Goal: Task Accomplishment & Management: Complete application form

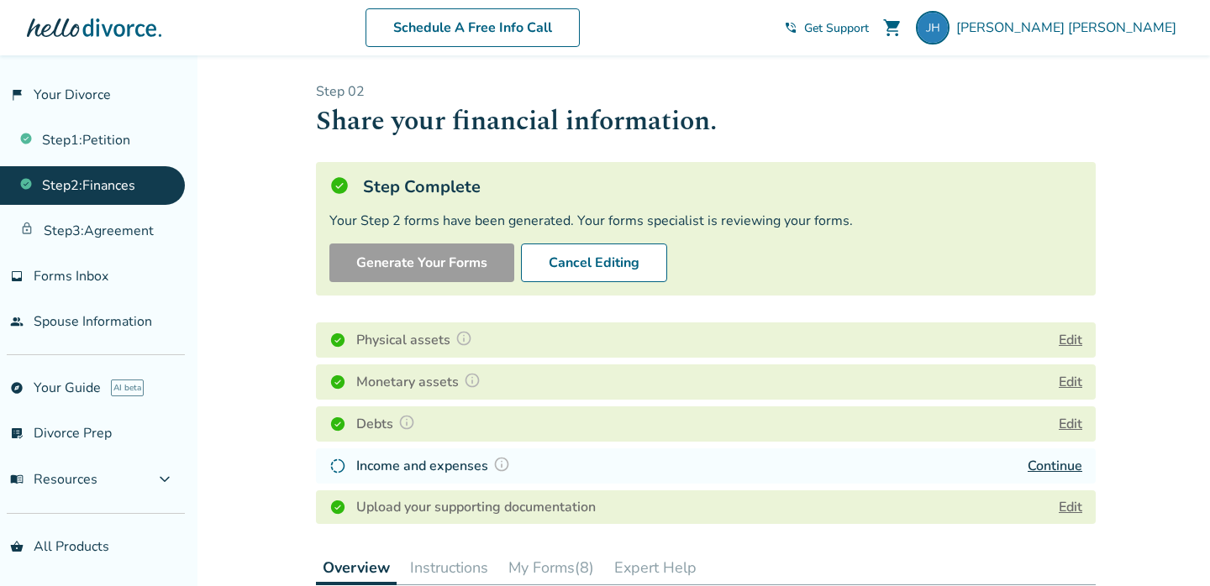
click at [1058, 470] on link "Continue" at bounding box center [1054, 466] width 55 height 18
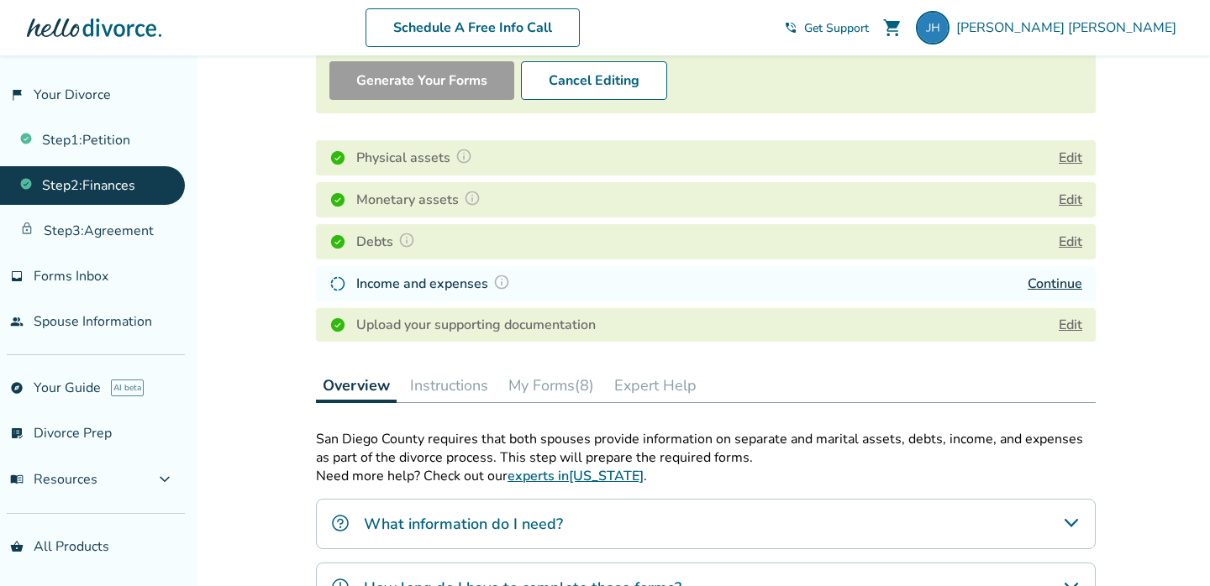
scroll to position [184, 0]
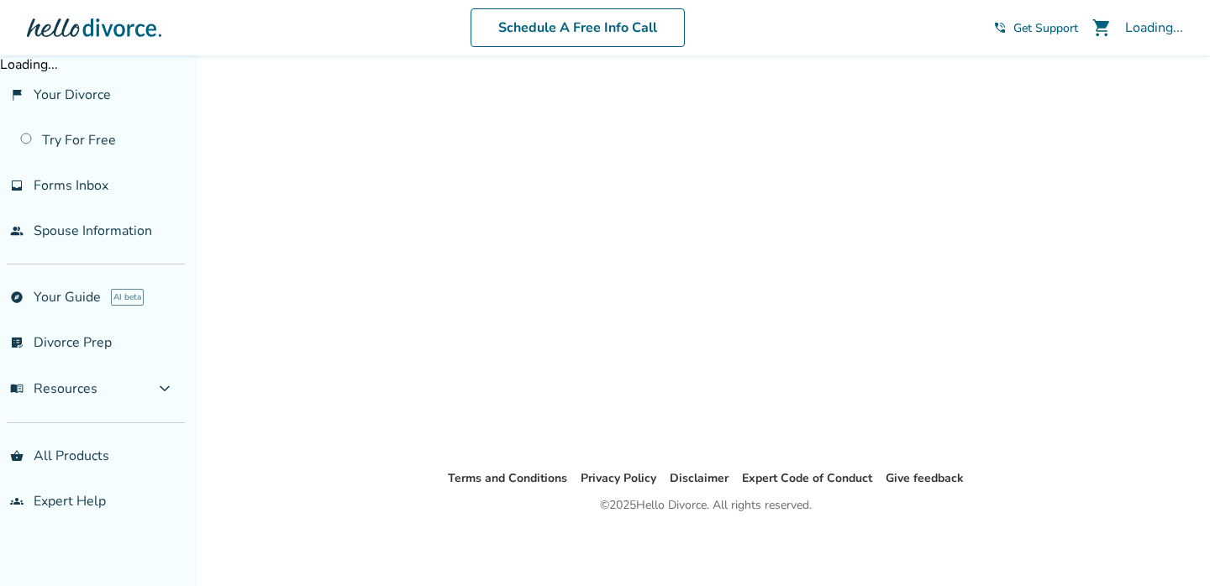
scroll to position [55, 0]
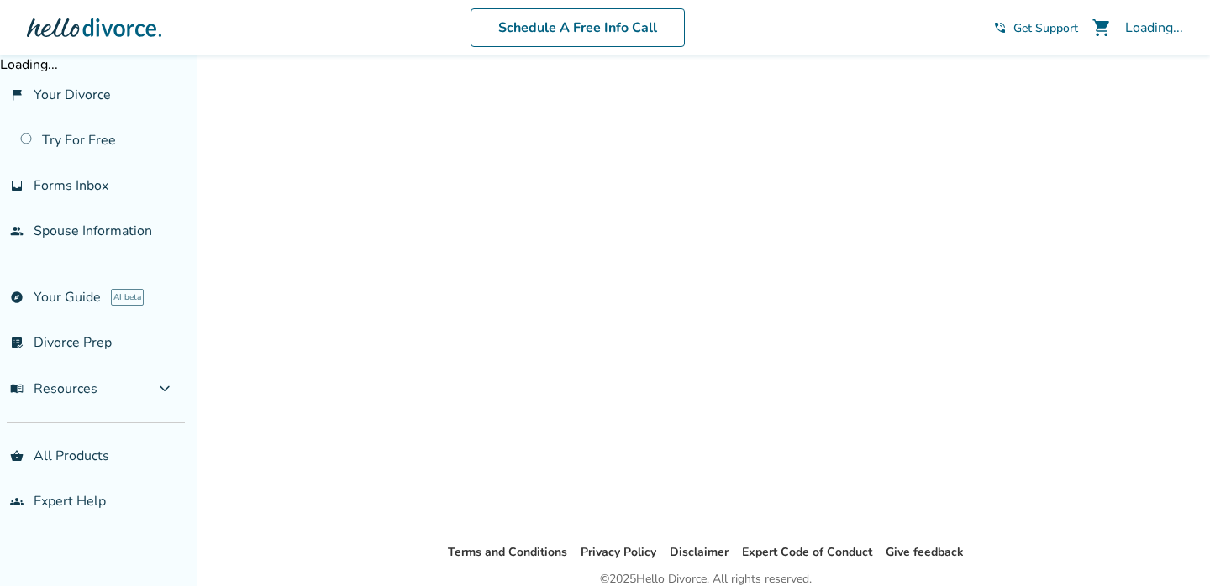
scroll to position [55, 0]
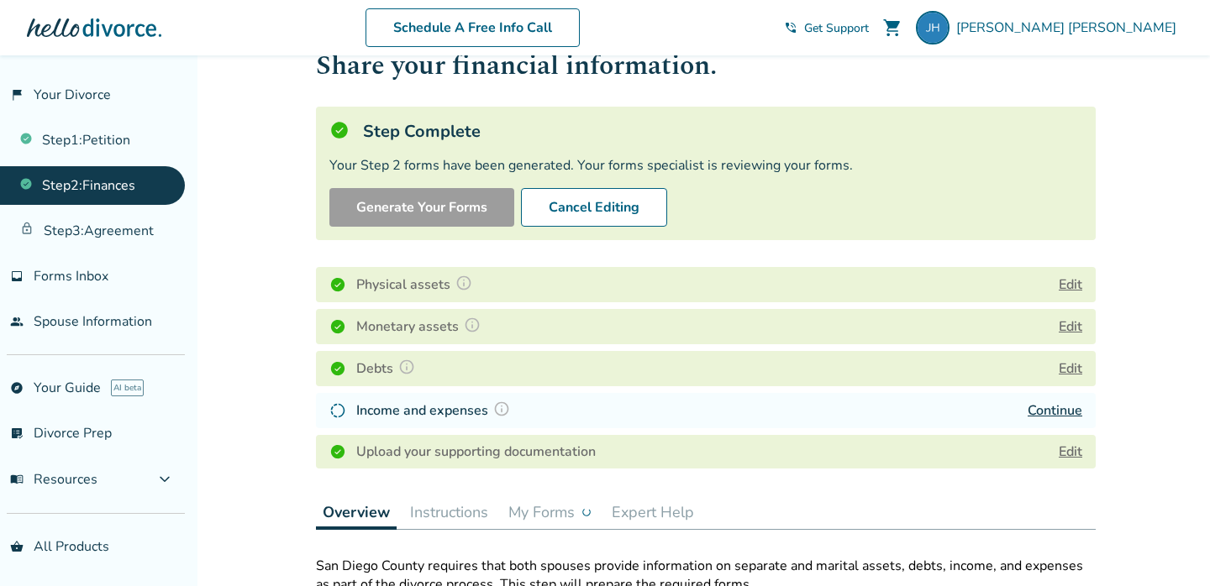
click at [1048, 414] on link "Continue" at bounding box center [1054, 411] width 55 height 18
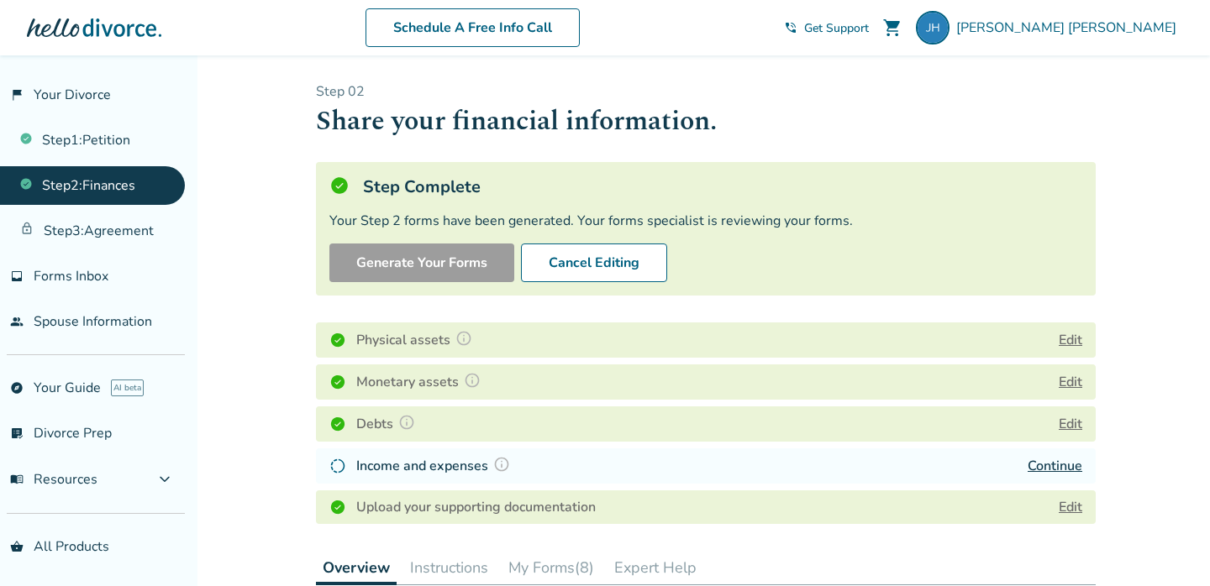
click at [1046, 471] on link "Continue" at bounding box center [1054, 466] width 55 height 18
click at [949, 24] on img at bounding box center [933, 28] width 34 height 34
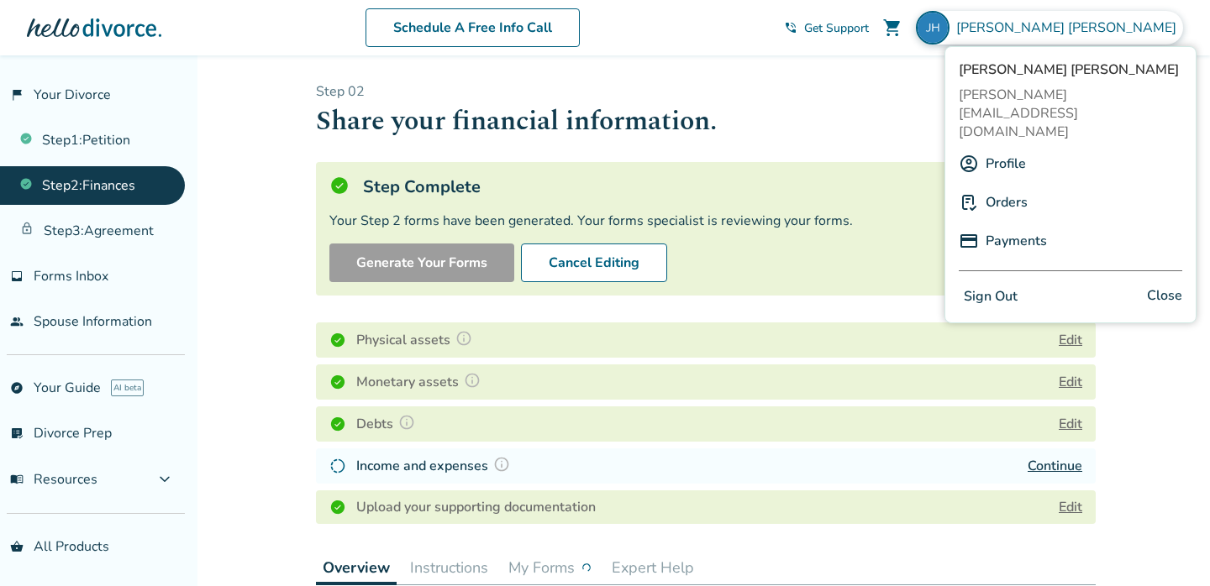
click at [842, 103] on h1 "Share your financial information." at bounding box center [706, 121] width 780 height 41
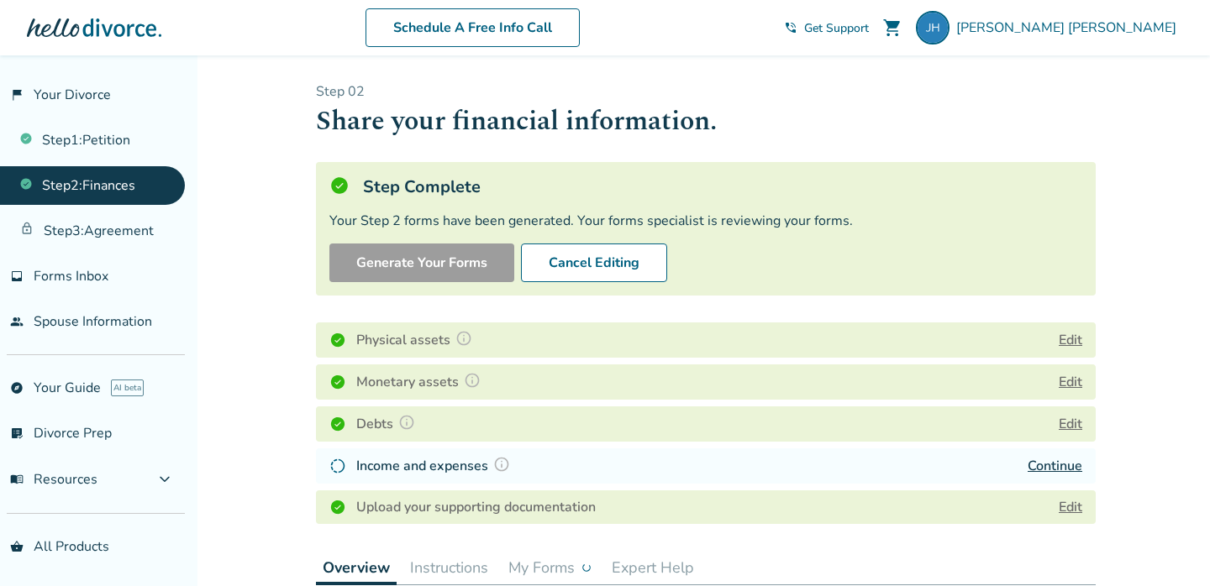
click at [1058, 473] on link "Continue" at bounding box center [1054, 466] width 55 height 18
